Goal: Transaction & Acquisition: Purchase product/service

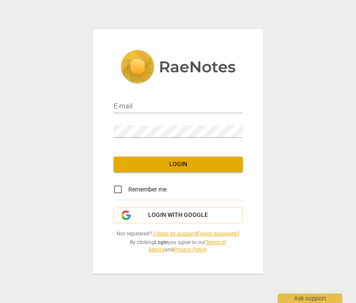
type input "sahar.jamal89@gmail.com"
click at [202, 164] on span "Login" at bounding box center [178, 164] width 115 height 9
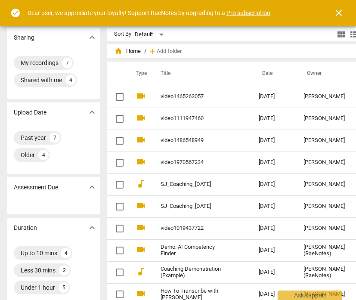
click at [341, 8] on span "close" at bounding box center [339, 13] width 10 height 10
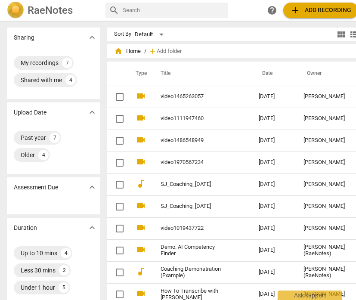
click at [67, 13] on h2 "RaeNotes" at bounding box center [50, 10] width 45 height 12
click at [303, 8] on span "add Add recording" at bounding box center [320, 10] width 61 height 10
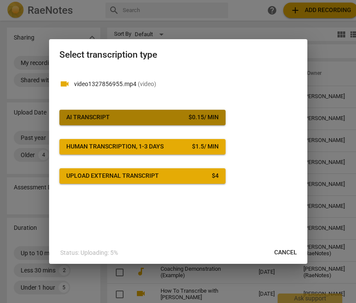
click at [199, 124] on button "AI Transcript $ 0.15 / min" at bounding box center [142, 117] width 166 height 15
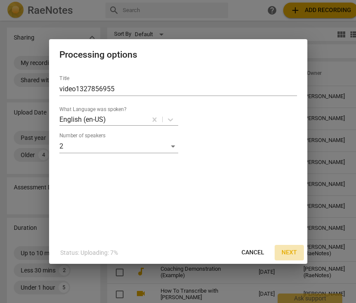
click at [292, 253] on span "Next" at bounding box center [288, 252] width 15 height 9
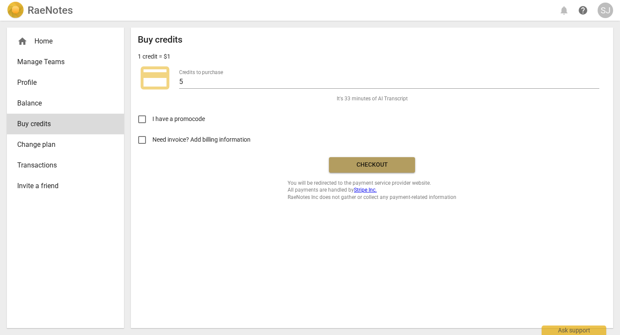
click at [355, 163] on span "Checkout" at bounding box center [372, 165] width 72 height 9
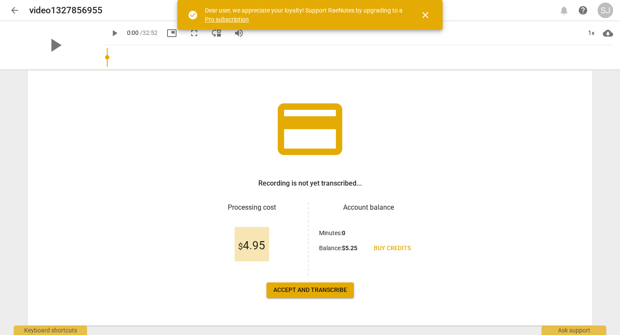
scroll to position [53, 0]
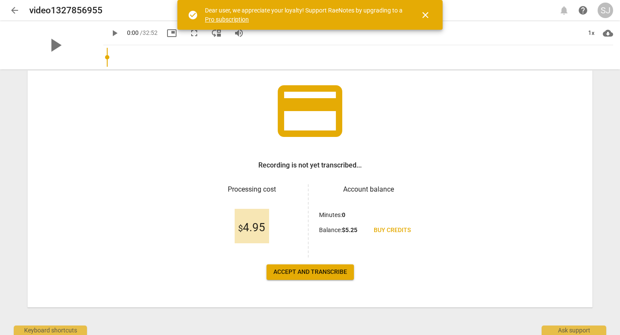
click at [333, 274] on span "Accept and transcribe" at bounding box center [310, 272] width 74 height 9
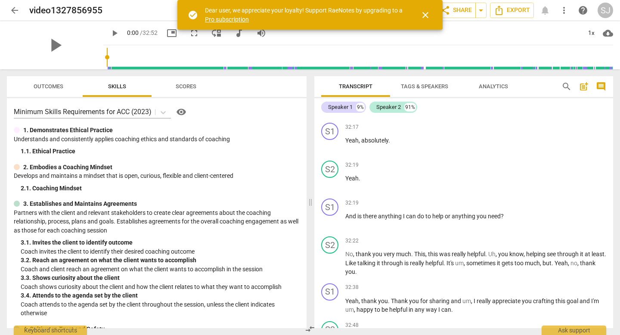
scroll to position [4181, 0]
